Goal: Task Accomplishment & Management: Manage account settings

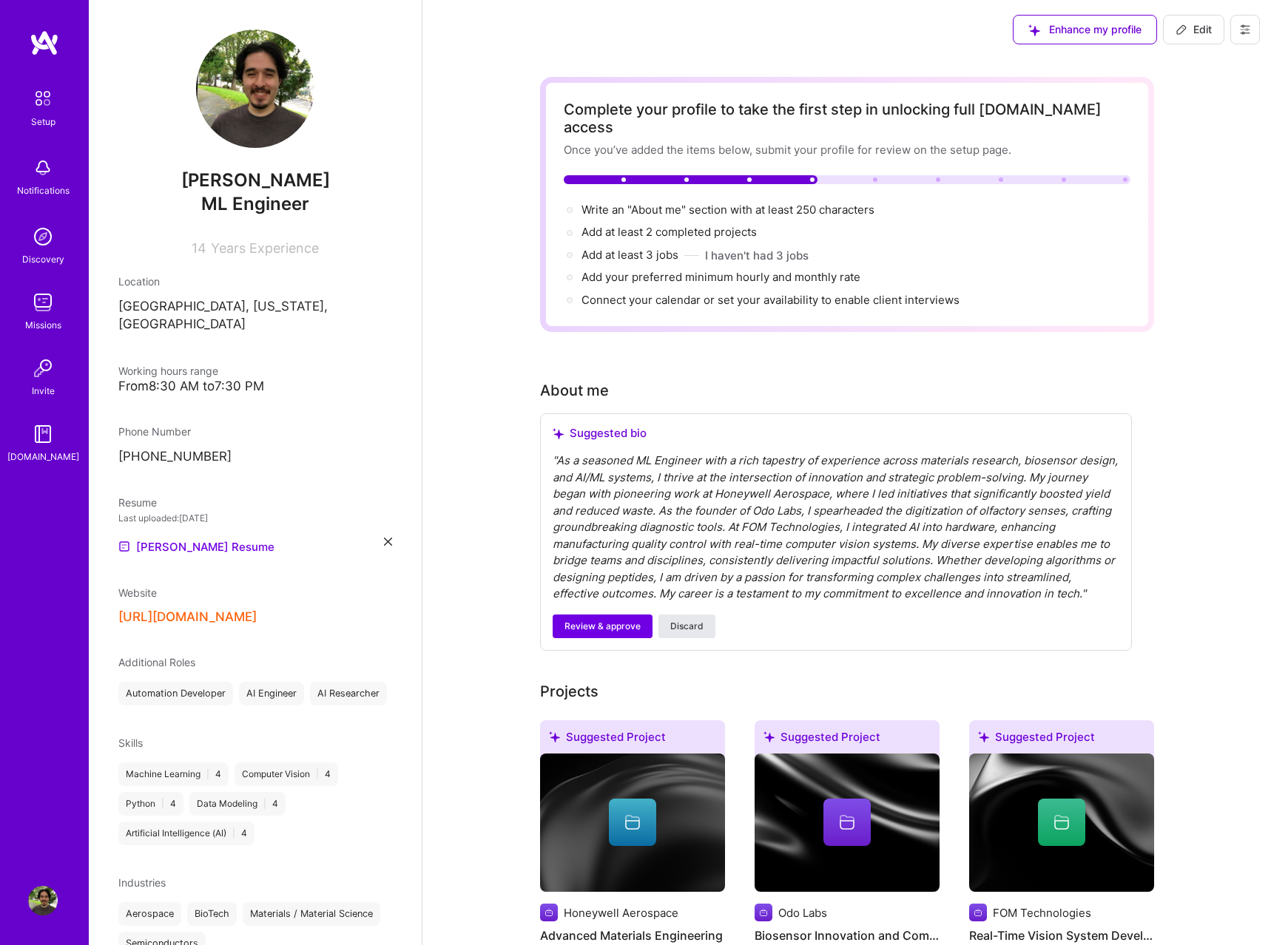
click at [703, 615] on button "Discard" at bounding box center [686, 627] width 57 height 24
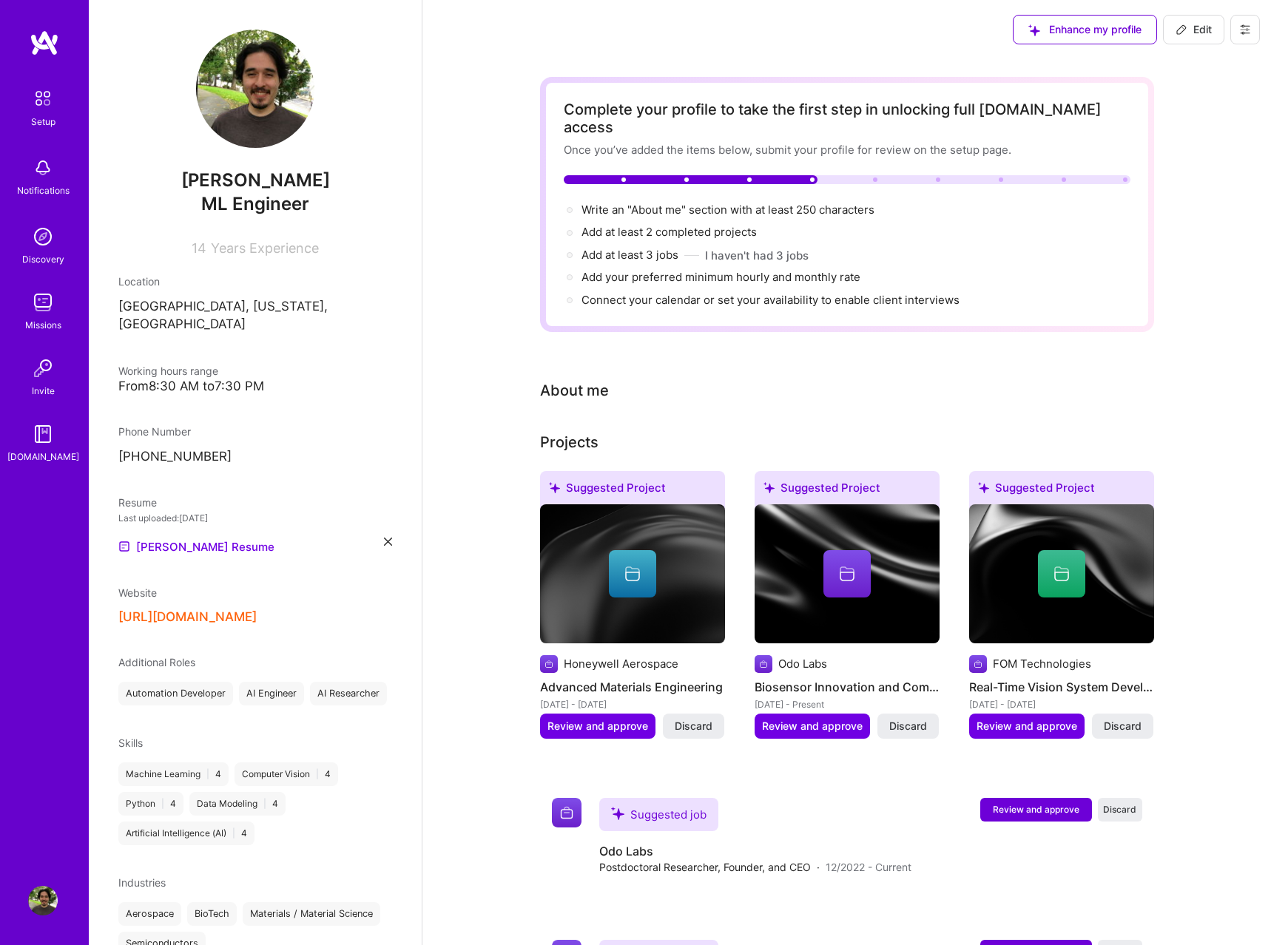
click at [601, 379] on div "About me" at bounding box center [574, 390] width 69 height 22
click at [644, 379] on div "About me" at bounding box center [836, 390] width 592 height 22
click at [1187, 35] on span "Edit" at bounding box center [1193, 29] width 36 height 15
select select "US"
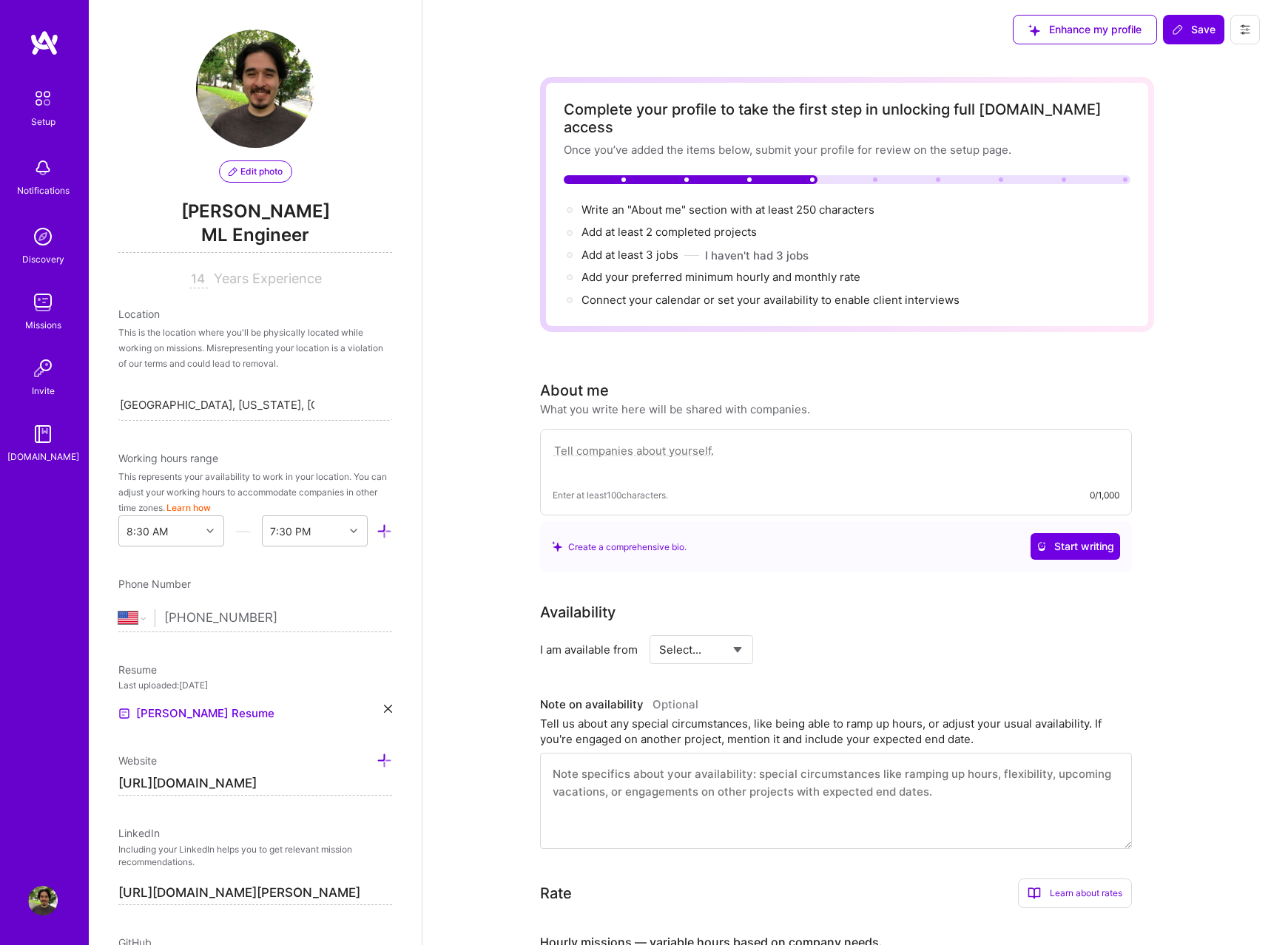
click at [759, 442] on textarea at bounding box center [836, 459] width 567 height 34
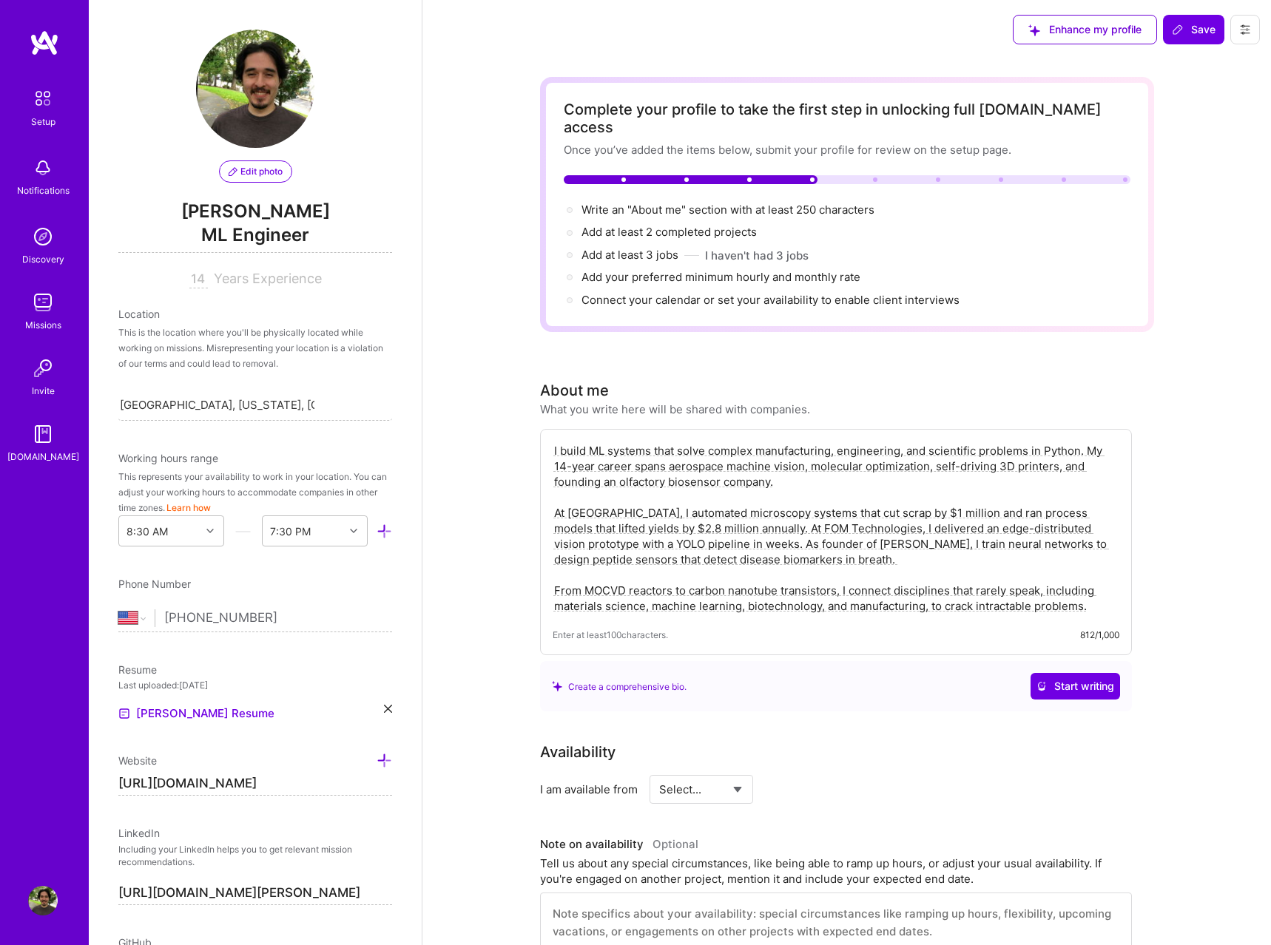
click at [871, 595] on textarea "I build ML systems that solve complex manufacturing, engineering, and scientifi…" at bounding box center [836, 529] width 567 height 174
type textarea "I build ML systems that solve complex manufacturing, engineering, and scientifi…"
click at [963, 741] on div "Availability" at bounding box center [836, 752] width 592 height 22
click at [659, 771] on select "Select... Right Now Future Date Not Available" at bounding box center [701, 790] width 85 height 38
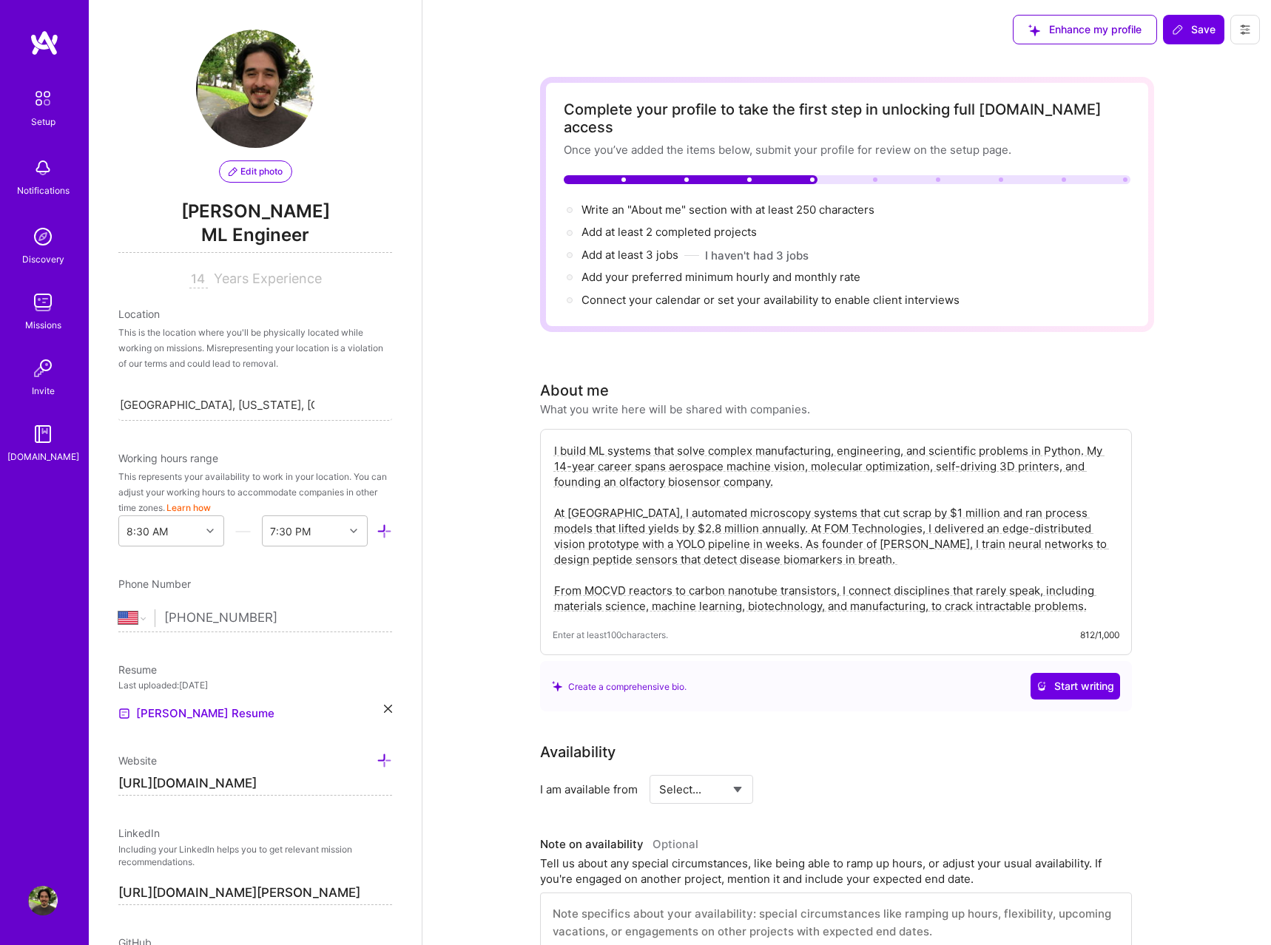
select select "Right Now"
click option "Right Now" at bounding box center [0, 0] width 0 height 0
click at [811, 775] on input at bounding box center [835, 789] width 89 height 29
type input "1"
type input "8"
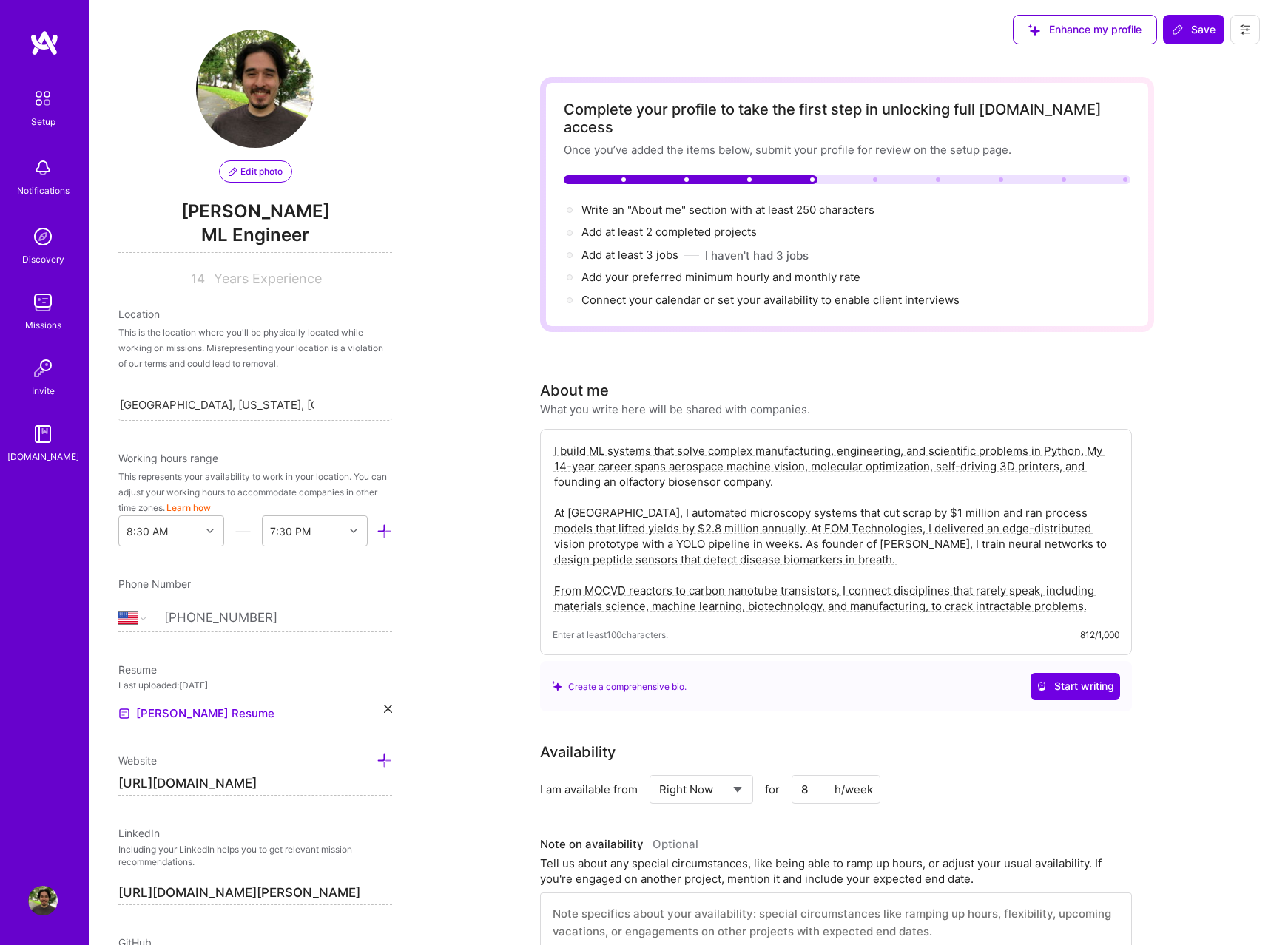
click at [952, 797] on div "Availability I am available from Select... Right Now Future Date Not Available …" at bounding box center [847, 865] width 614 height 248
click at [828, 775] on input "8" at bounding box center [835, 789] width 89 height 29
type input "2"
type input "30"
click at [1067, 811] on div "Availability I am available from Select... Right Now Future Date Not Available …" at bounding box center [847, 865] width 614 height 248
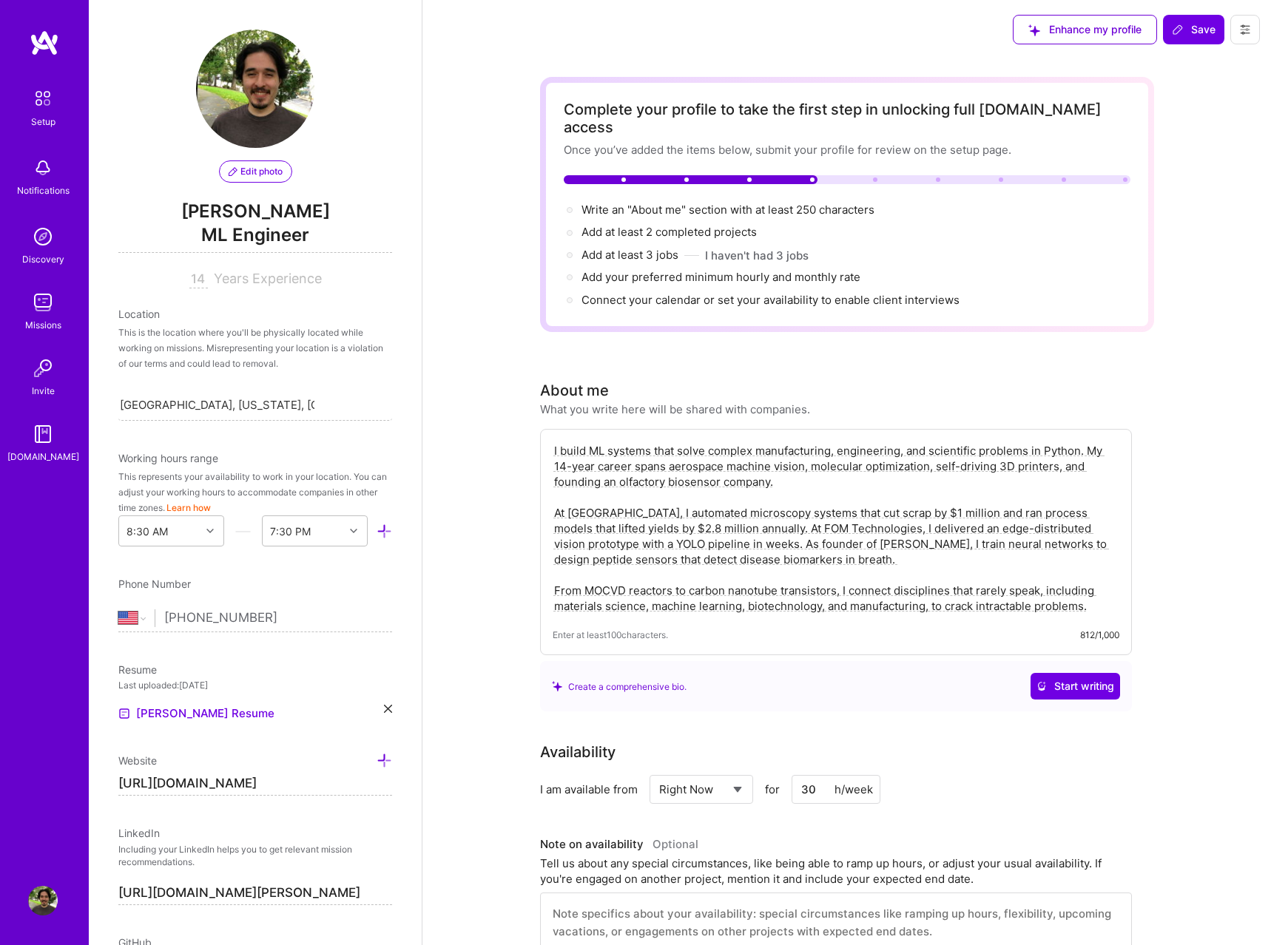
scroll to position [453, 0]
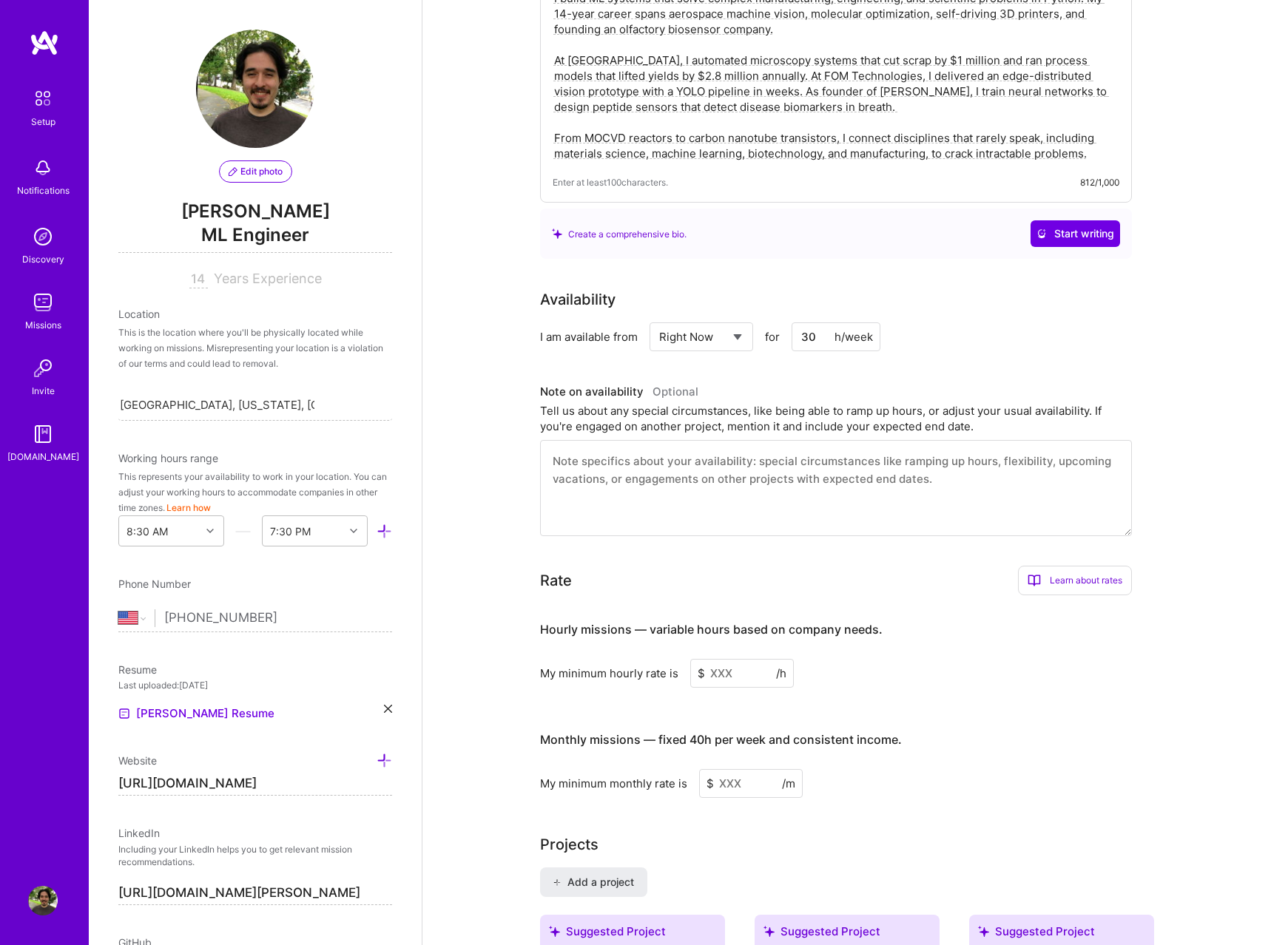
click at [791, 493] on textarea at bounding box center [836, 488] width 592 height 96
click at [684, 477] on textarea "I am part-time CEO of a biotechnology startup. In my remaining time, 20-30 hour…" at bounding box center [836, 488] width 592 height 96
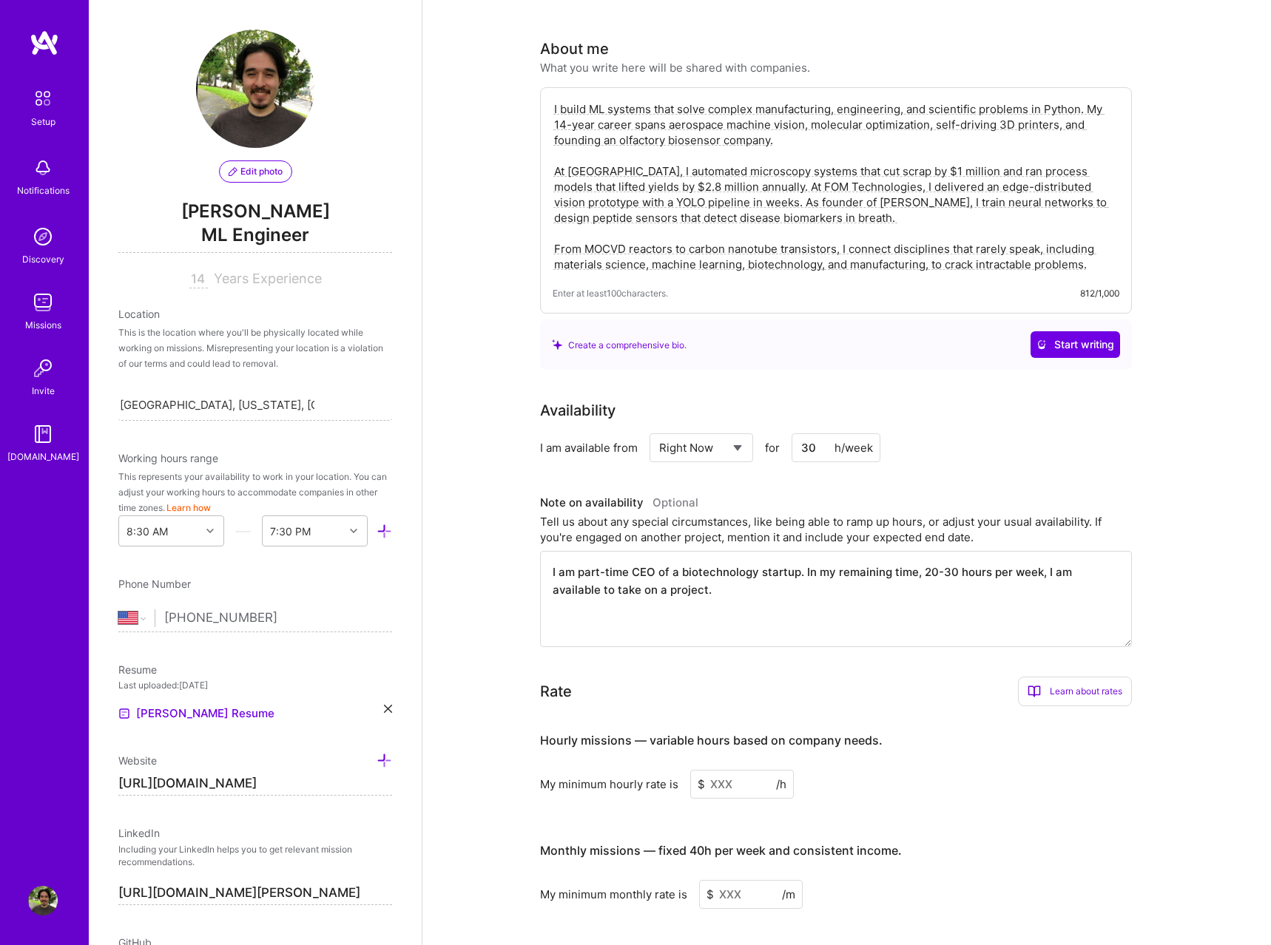
scroll to position [0, 0]
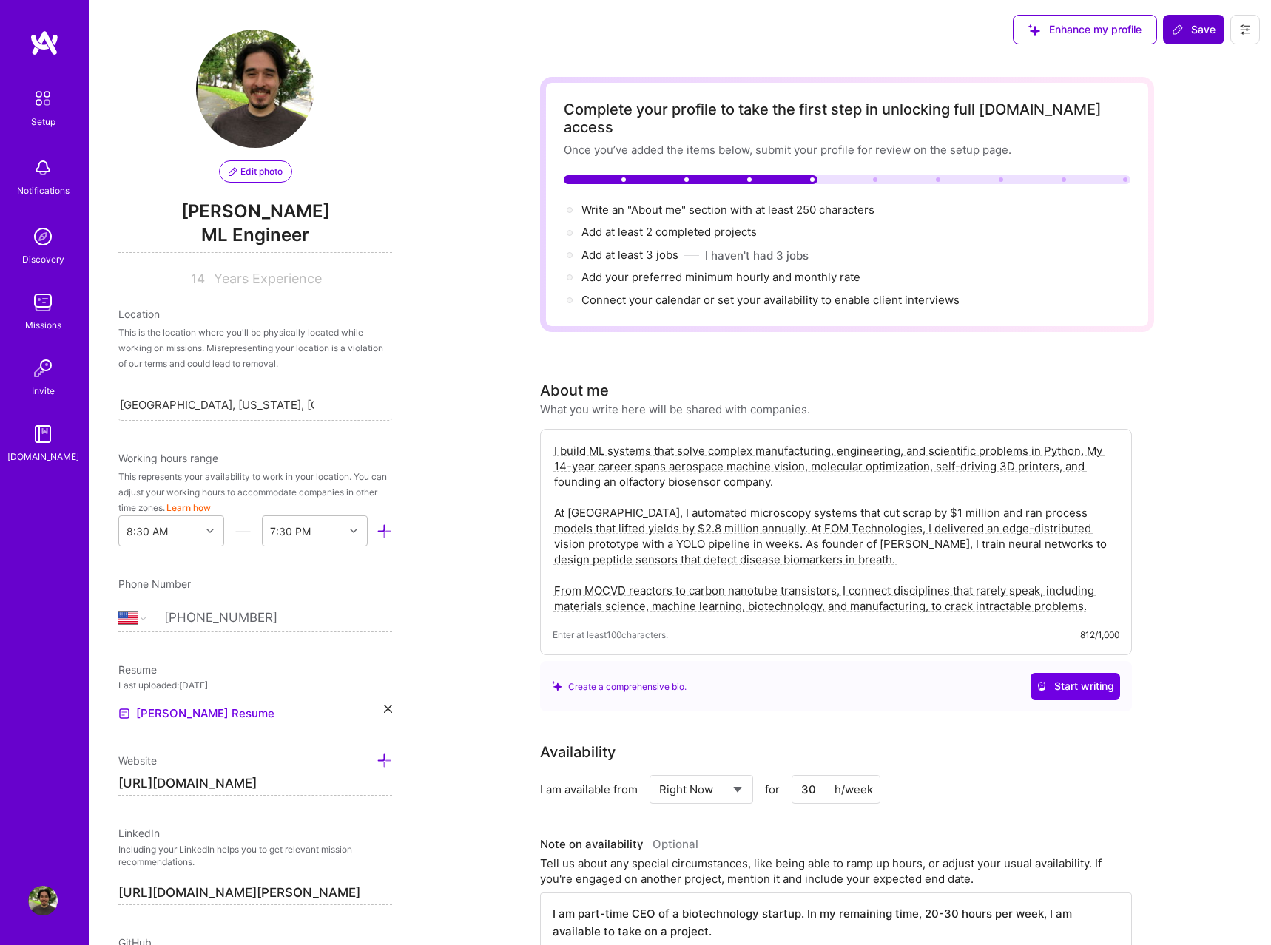
type textarea "I am part-time CEO of a biotechnology startup. In my remaining time, 20-30 hour…"
click at [1195, 38] on button "Save" at bounding box center [1193, 30] width 61 height 30
